Goal: Task Accomplishment & Management: Manage account settings

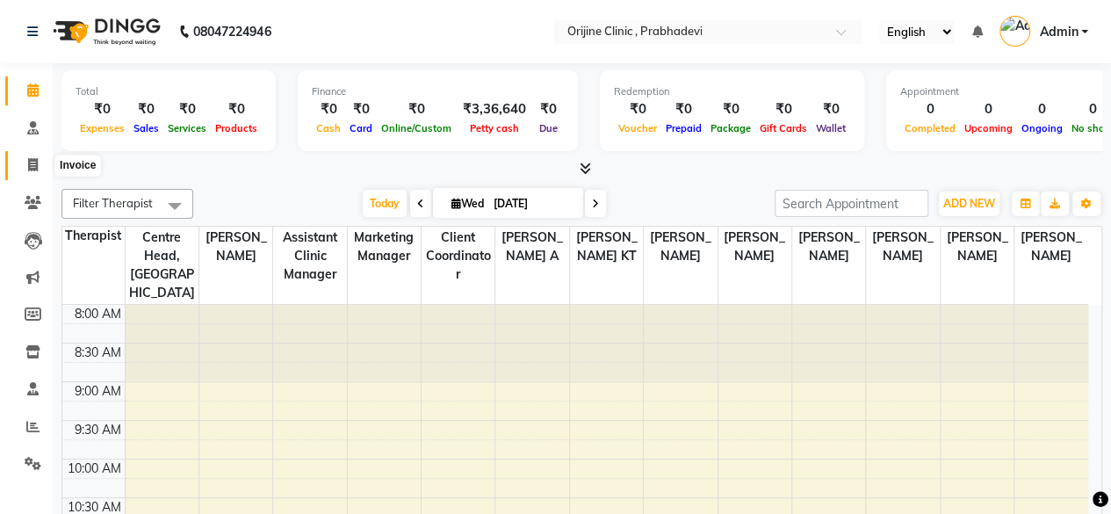
click at [37, 170] on icon at bounding box center [33, 164] width 10 height 13
select select "8675"
select select "service"
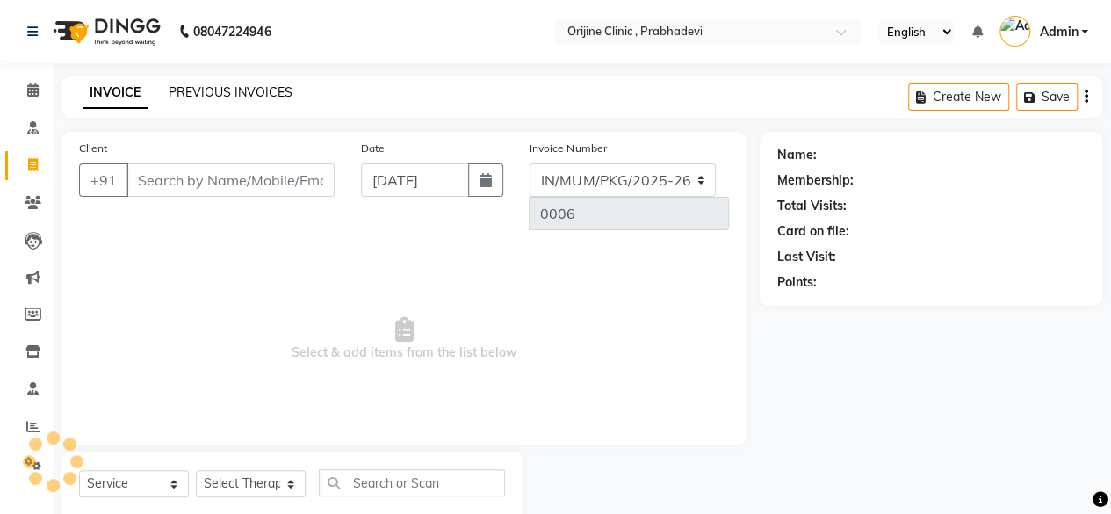
click at [228, 96] on link "PREVIOUS INVOICES" at bounding box center [231, 92] width 124 height 16
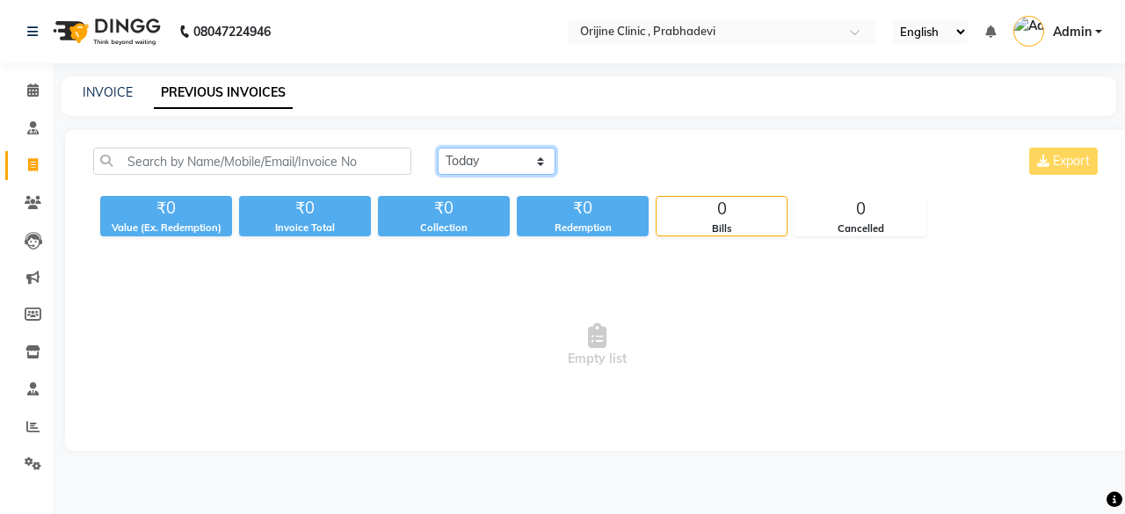
click at [502, 164] on select "[DATE] [DATE] Custom Range" at bounding box center [497, 161] width 118 height 27
select select "range"
click at [438, 148] on select "[DATE] [DATE] Custom Range" at bounding box center [497, 161] width 118 height 27
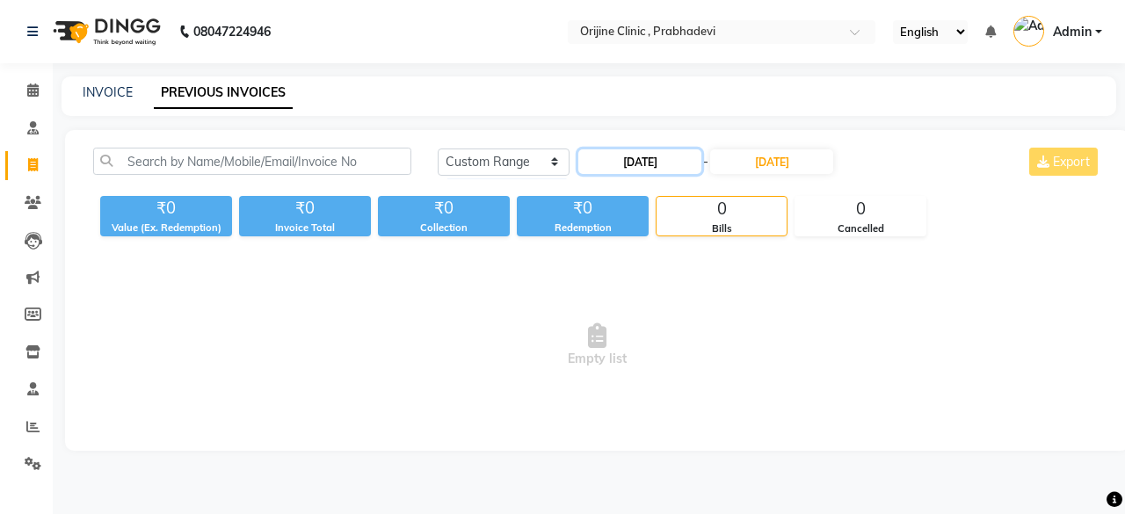
click at [610, 163] on input "[DATE]" at bounding box center [639, 161] width 123 height 25
select select "9"
select select "2025"
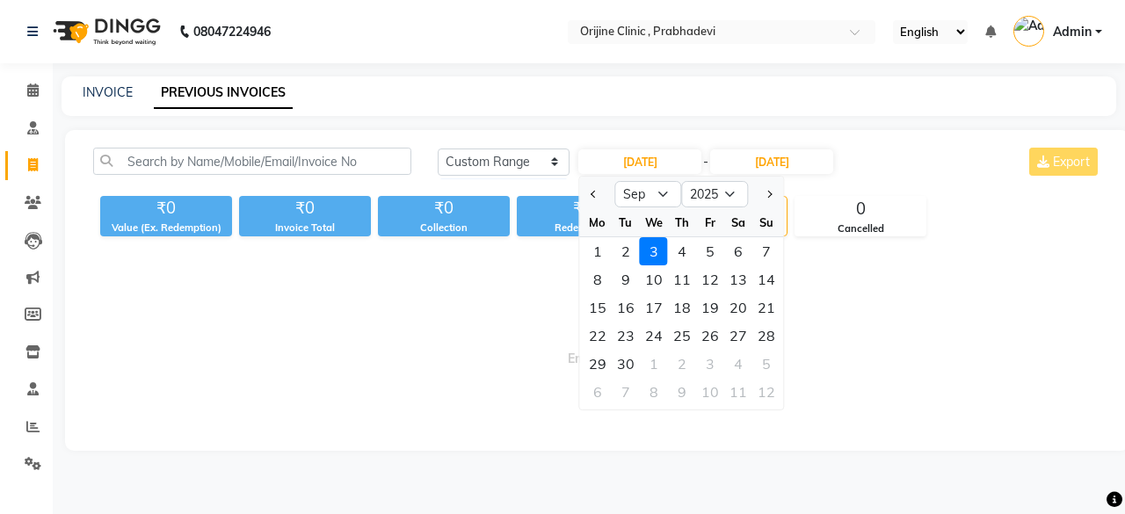
click at [583, 195] on div at bounding box center [597, 194] width 35 height 28
click at [594, 196] on span "Previous month" at bounding box center [593, 194] width 7 height 7
select select "8"
click at [711, 253] on div "1" at bounding box center [710, 251] width 28 height 28
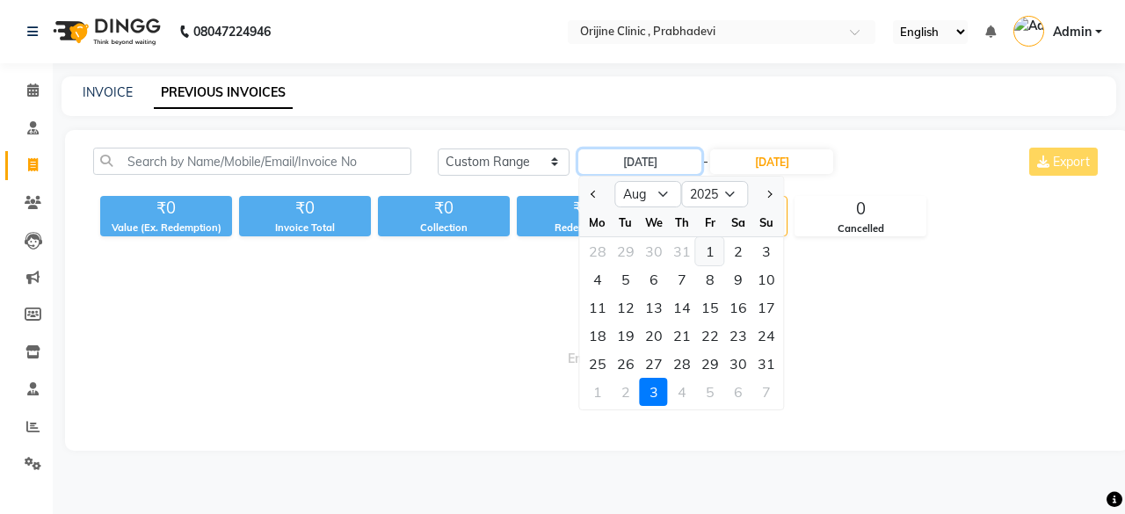
type input "[DATE]"
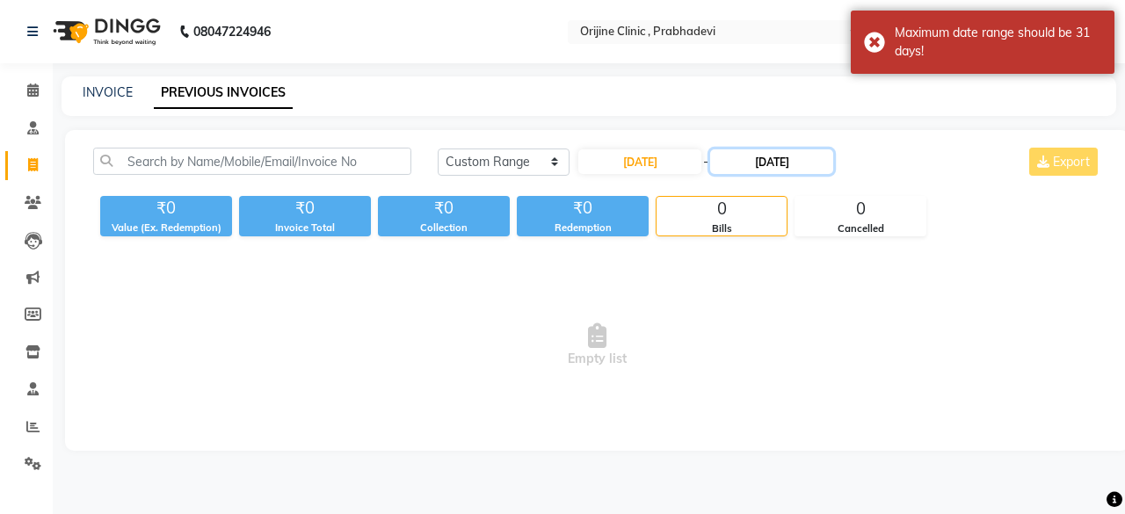
click at [783, 169] on input "[DATE]" at bounding box center [771, 161] width 123 height 25
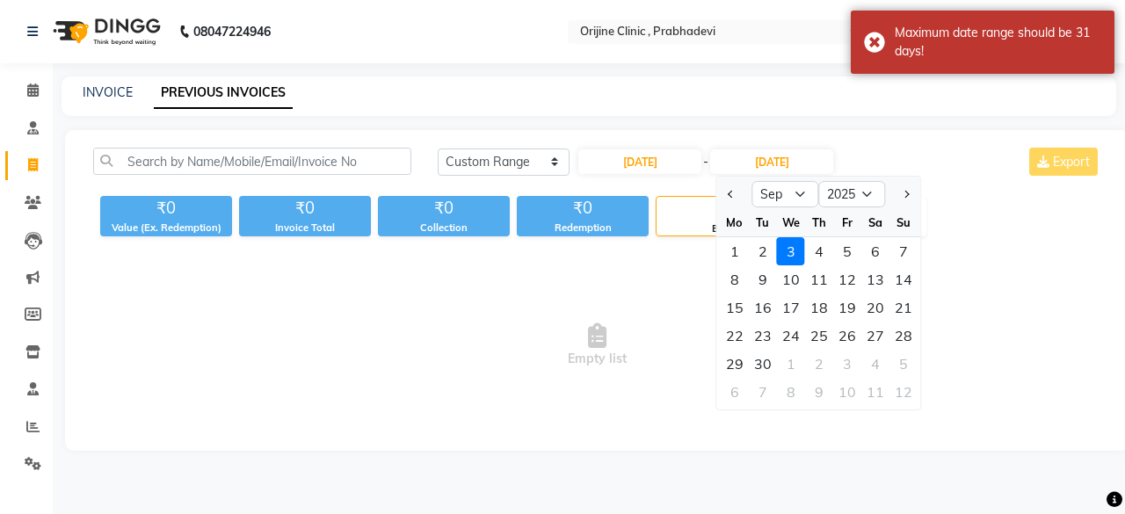
click at [735, 196] on button "Previous month" at bounding box center [731, 194] width 15 height 28
select select "8"
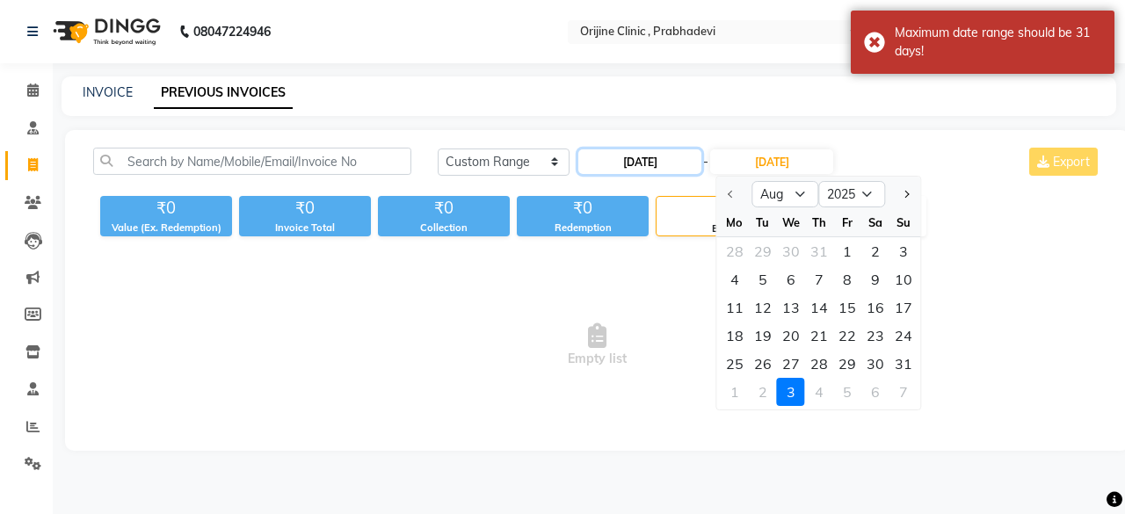
click at [619, 165] on input "[DATE]" at bounding box center [639, 161] width 123 height 25
select select "8"
select select "2025"
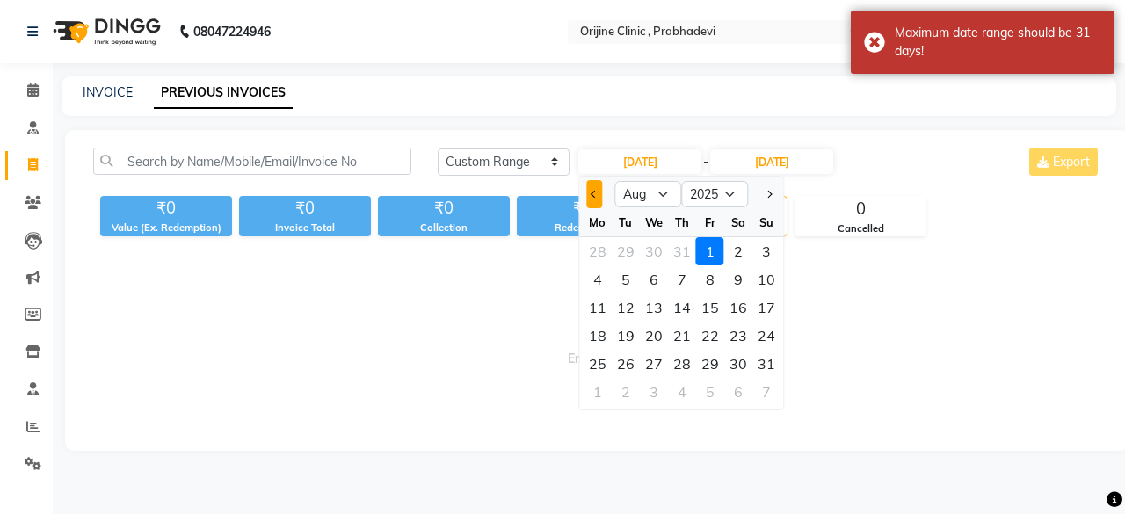
click at [600, 192] on button "Previous month" at bounding box center [594, 194] width 15 height 28
select select "7"
click at [627, 250] on div "1" at bounding box center [626, 251] width 28 height 28
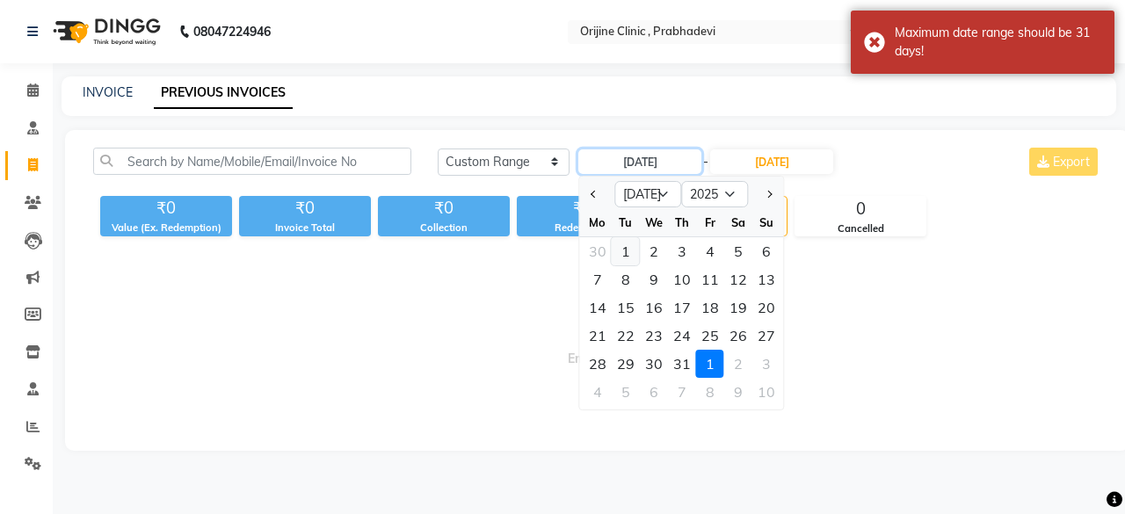
type input "[DATE]"
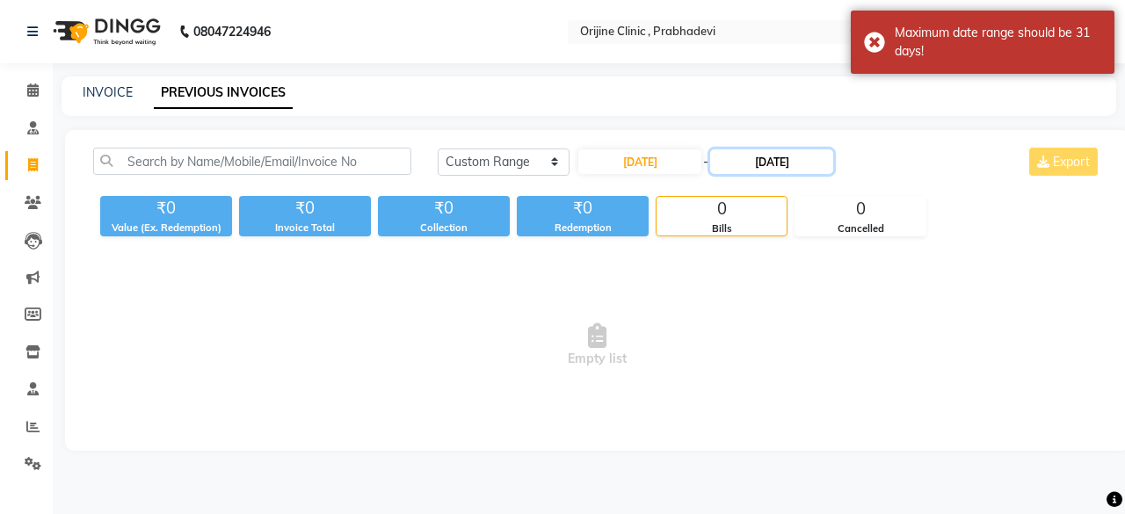
click at [749, 166] on input "[DATE]" at bounding box center [771, 161] width 123 height 25
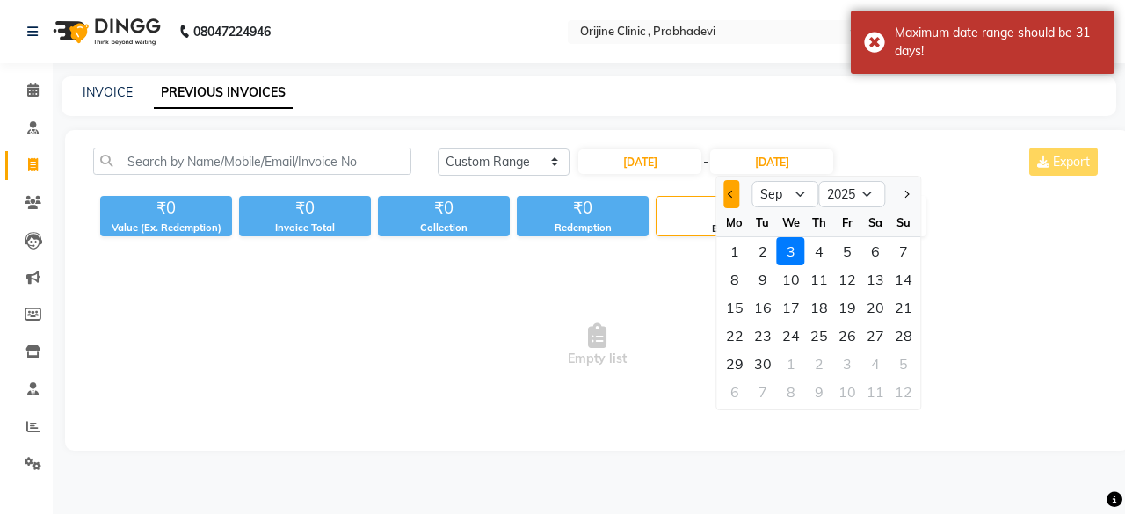
click at [726, 201] on button "Previous month" at bounding box center [731, 194] width 15 height 28
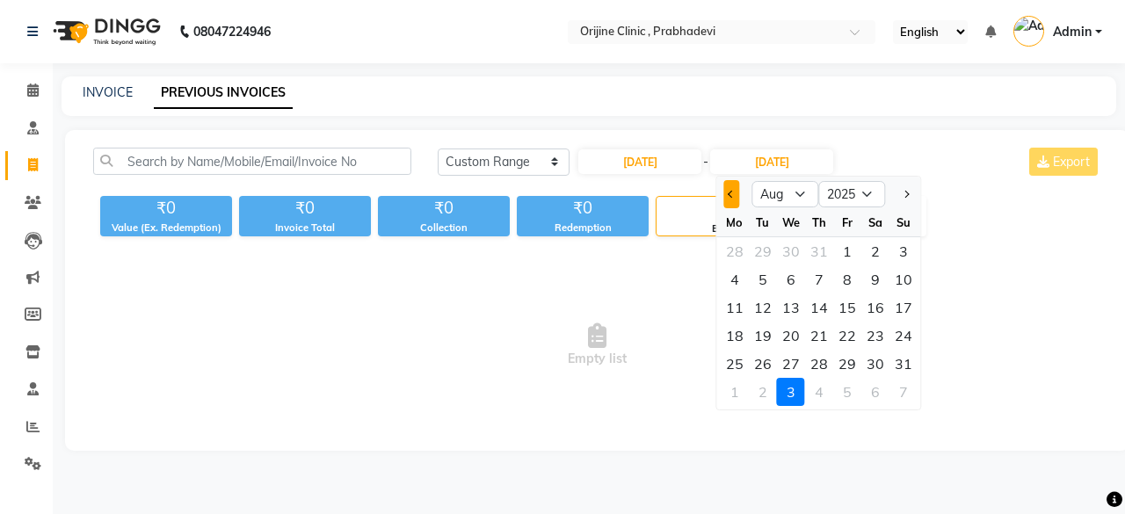
click at [726, 201] on button "Previous month" at bounding box center [731, 194] width 15 height 28
select select "7"
click at [818, 359] on div "31" at bounding box center [819, 364] width 28 height 28
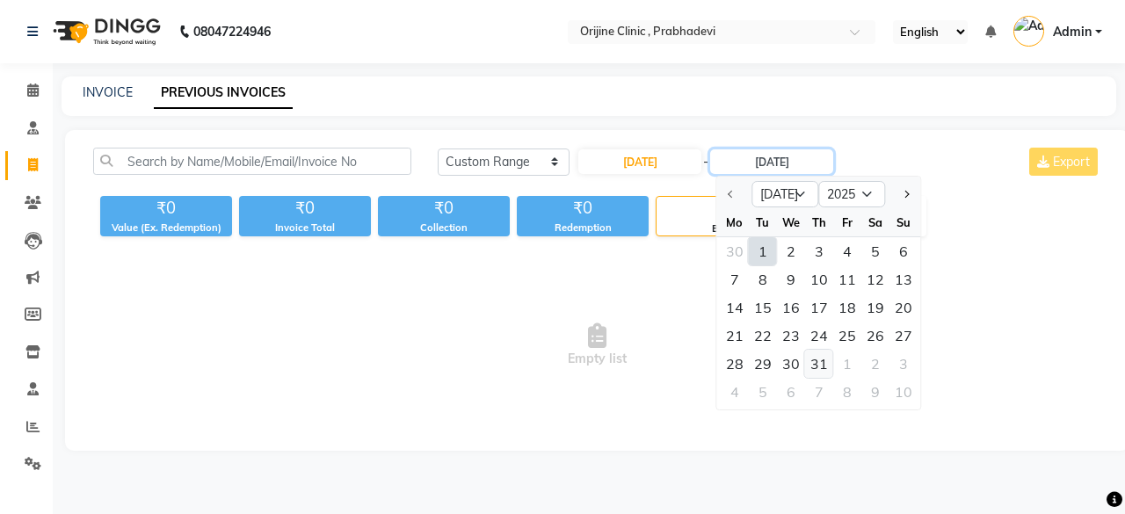
type input "[DATE]"
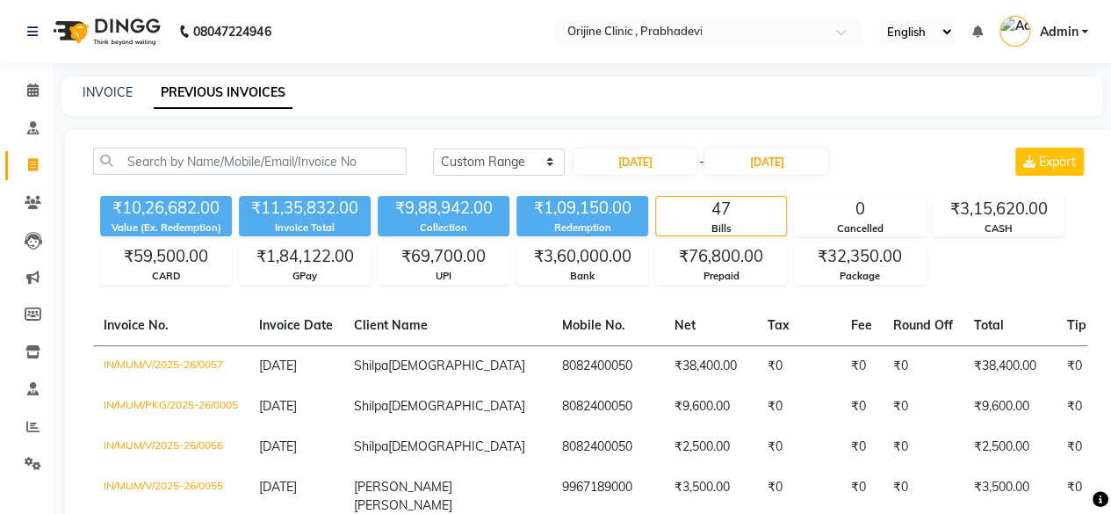
click at [896, 157] on div "[DATE] [DATE] Custom Range [DATE] - [DATE] Export" at bounding box center [760, 162] width 655 height 28
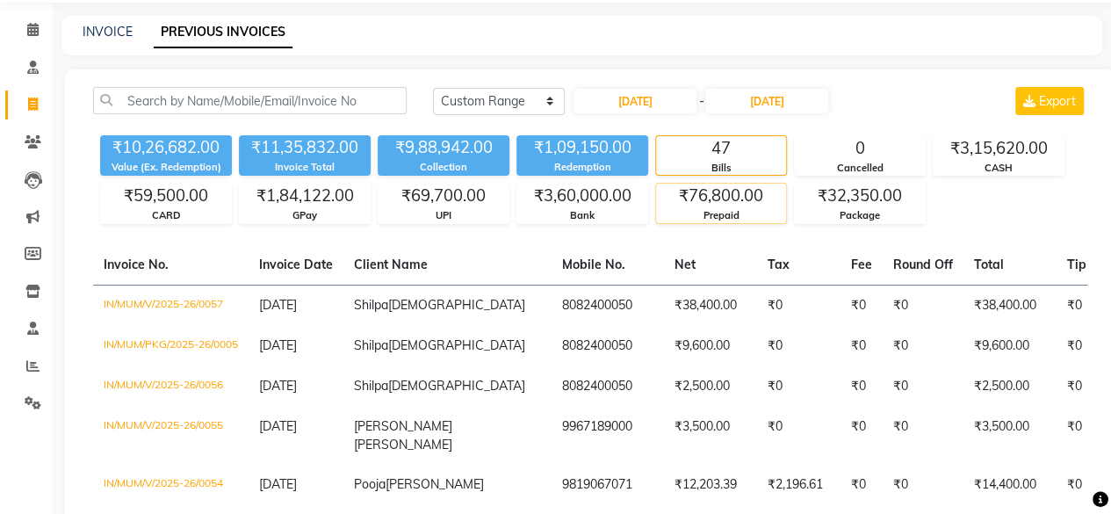
scroll to position [88, 0]
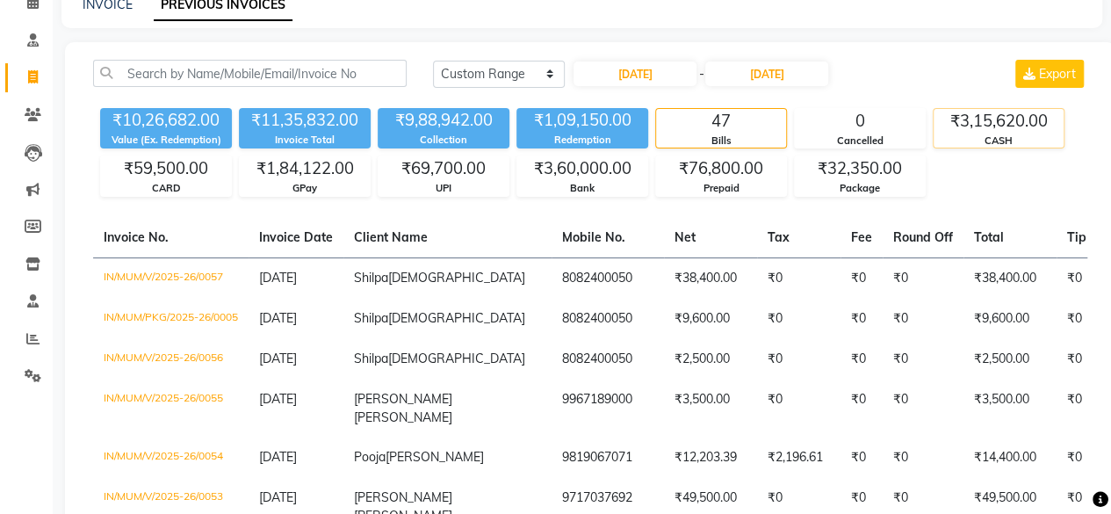
click at [1005, 143] on div "CASH" at bounding box center [999, 141] width 130 height 15
